Goal: Task Accomplishment & Management: Manage account settings

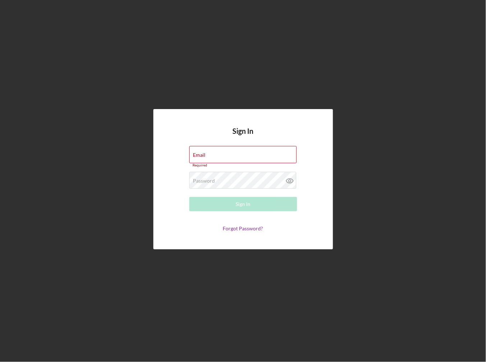
type input "[EMAIL_ADDRESS][DOMAIN_NAME]"
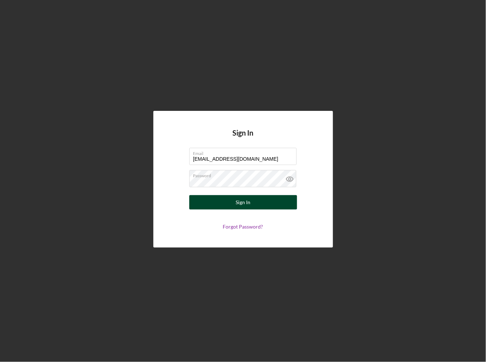
click at [228, 202] on button "Sign In" at bounding box center [243, 202] width 108 height 14
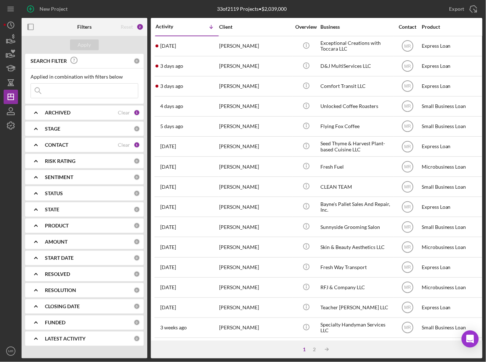
click at [0, 350] on nordpass-portal at bounding box center [0, 362] width 0 height 0
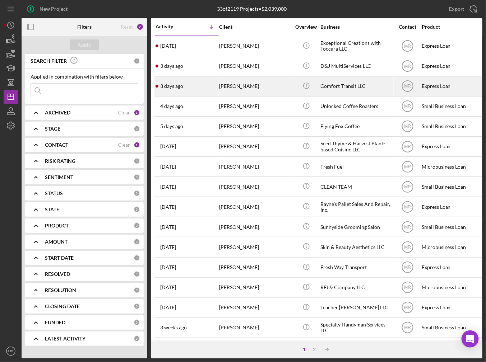
click at [183, 89] on div "[DATE] [PERSON_NAME]" at bounding box center [187, 86] width 63 height 19
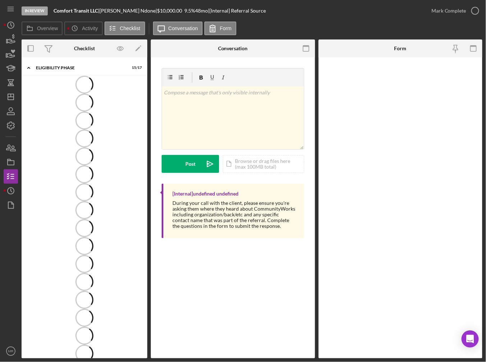
scroll to position [14, 0]
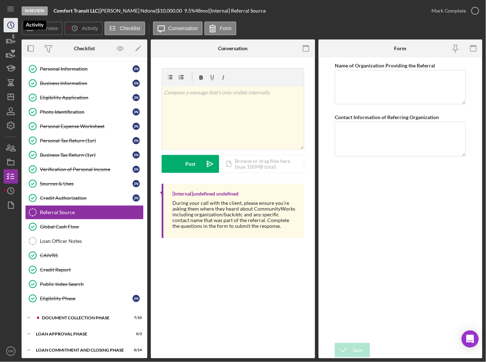
click at [4, 22] on icon "Icon/History" at bounding box center [11, 25] width 18 height 18
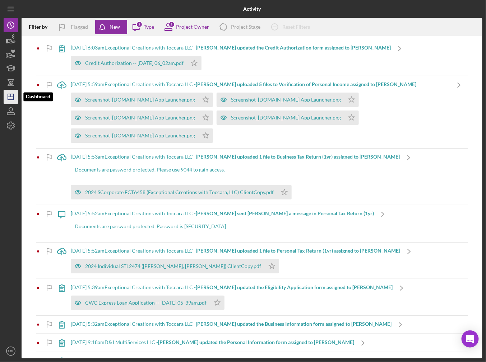
click at [14, 96] on icon "Icon/Dashboard" at bounding box center [11, 97] width 18 height 18
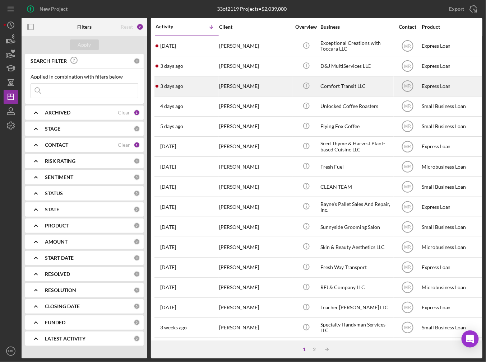
click at [252, 87] on div "[PERSON_NAME]" at bounding box center [255, 86] width 72 height 19
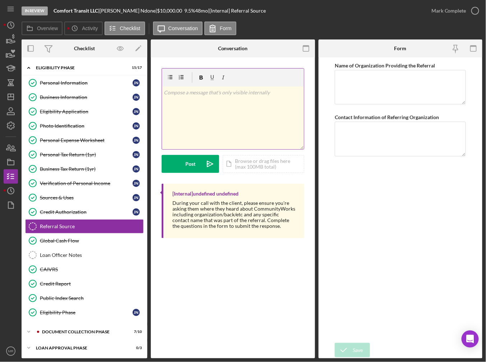
scroll to position [14, 0]
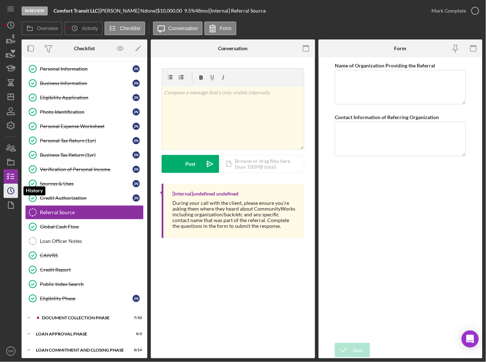
click at [11, 190] on icon "Icon/History" at bounding box center [11, 191] width 18 height 18
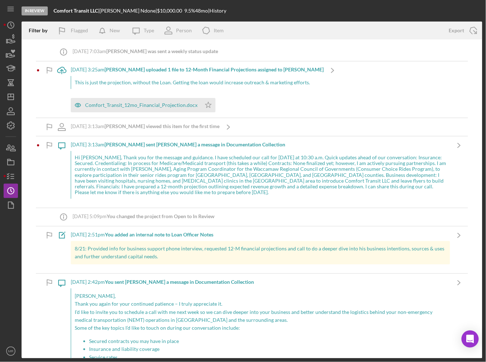
click at [248, 149] on div "[DATE] 3:13am [PERSON_NAME] sent [PERSON_NAME] a message in Documentation Colle…" at bounding box center [260, 171] width 379 height 71
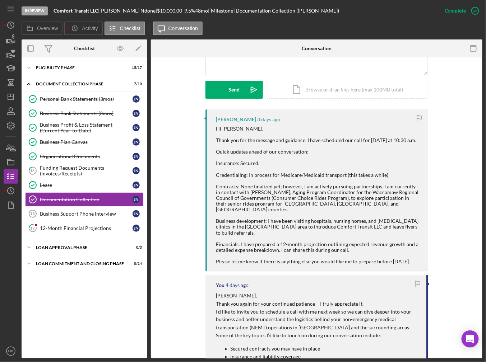
scroll to position [180, 0]
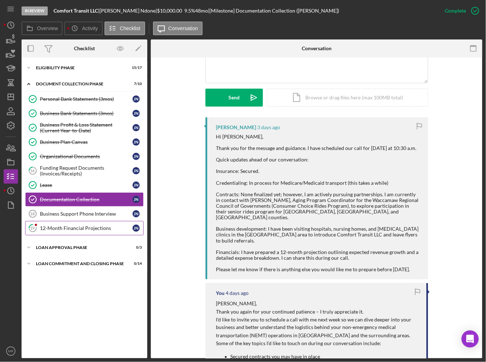
click at [87, 222] on link "19 12-Month Financial Projections J N" at bounding box center [84, 228] width 119 height 14
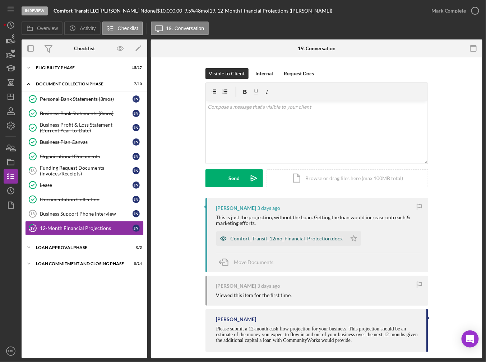
click at [281, 238] on div "Comfort_Transit_12mo_Financial_Projection.docx" at bounding box center [287, 239] width 112 height 6
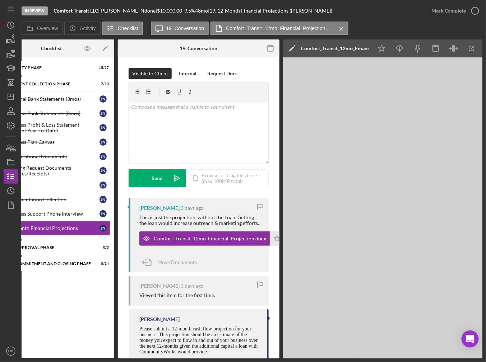
scroll to position [0, 49]
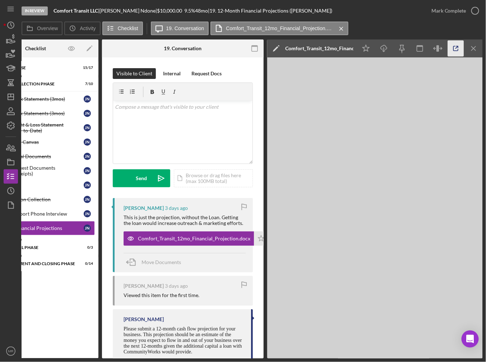
click at [456, 45] on icon "button" at bounding box center [456, 49] width 16 height 16
